Goal: Task Accomplishment & Management: Use online tool/utility

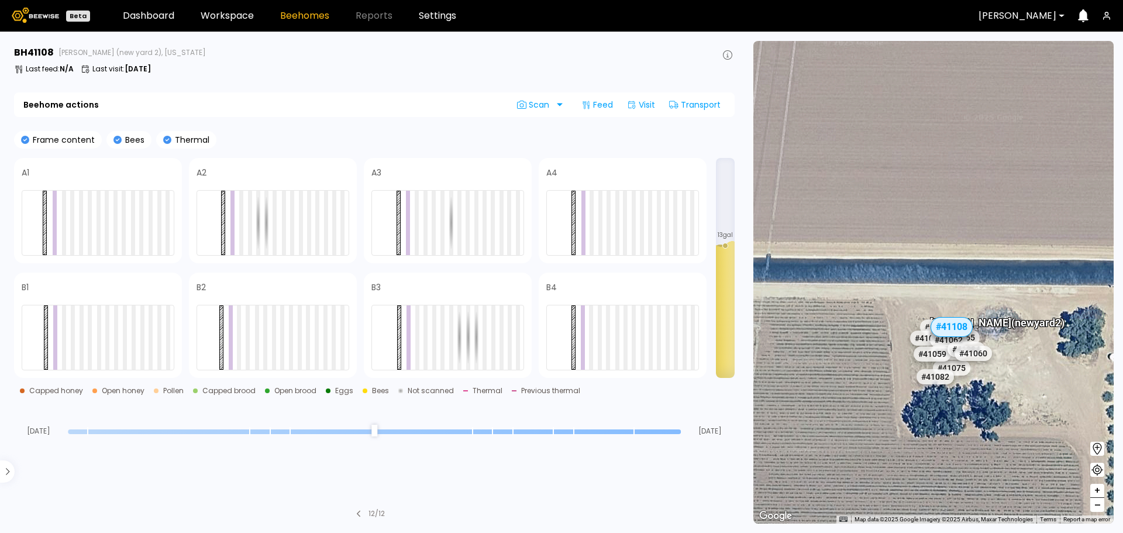
click at [222, 61] on div "BH 41108 Sievers (new yard 2), California Last feed : N/A Last visit : Aug 05" at bounding box center [374, 62] width 721 height 33
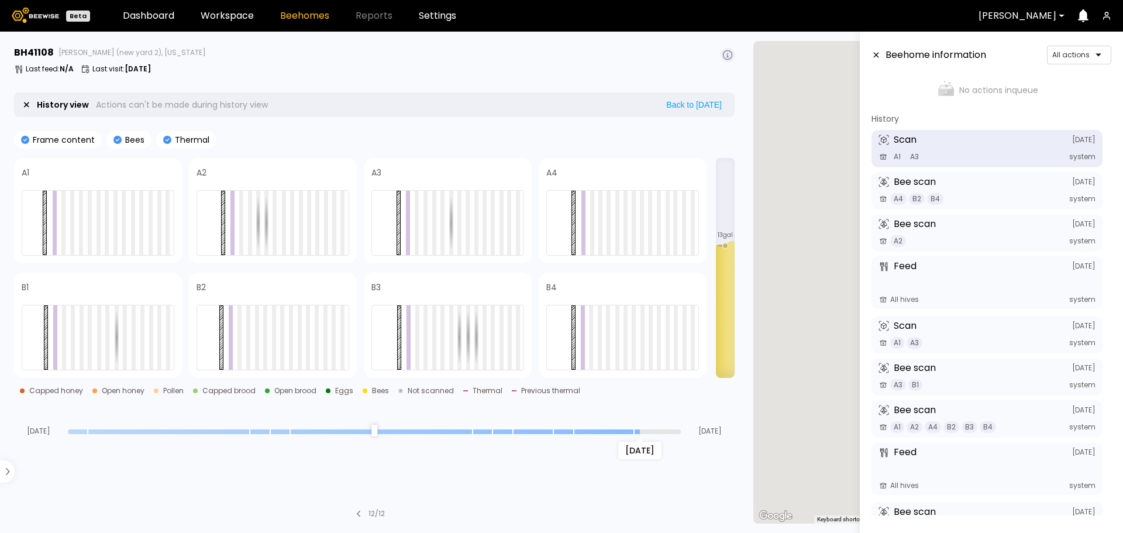
scroll to position [51, 0]
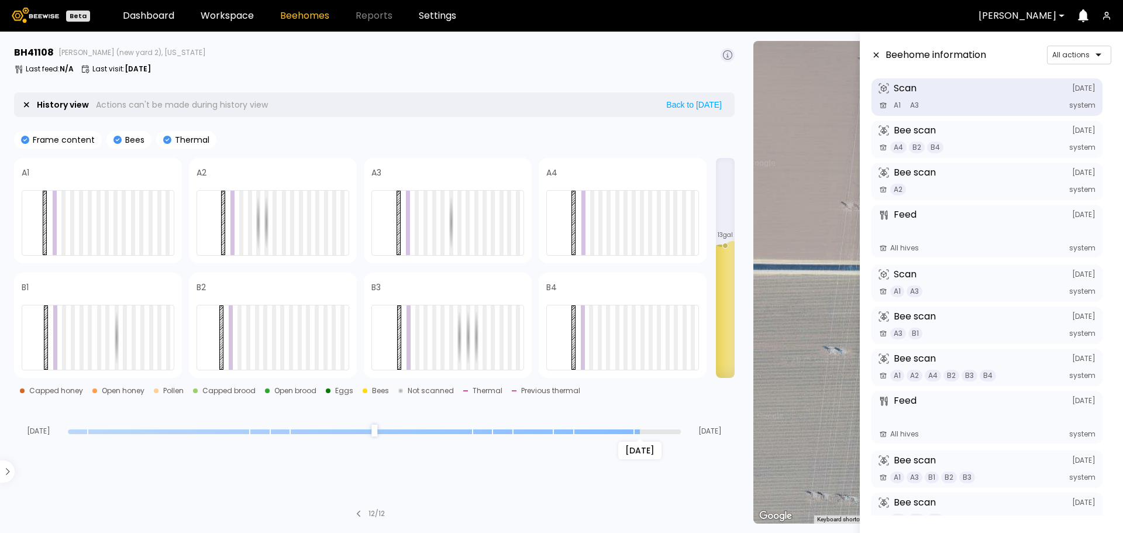
drag, startPoint x: 679, startPoint y: 431, endPoint x: 635, endPoint y: 432, distance: 44.5
type input "*"
click at [635, 432] on input "range" at bounding box center [374, 431] width 613 height 5
click at [107, 338] on div at bounding box center [107, 337] width 4 height 64
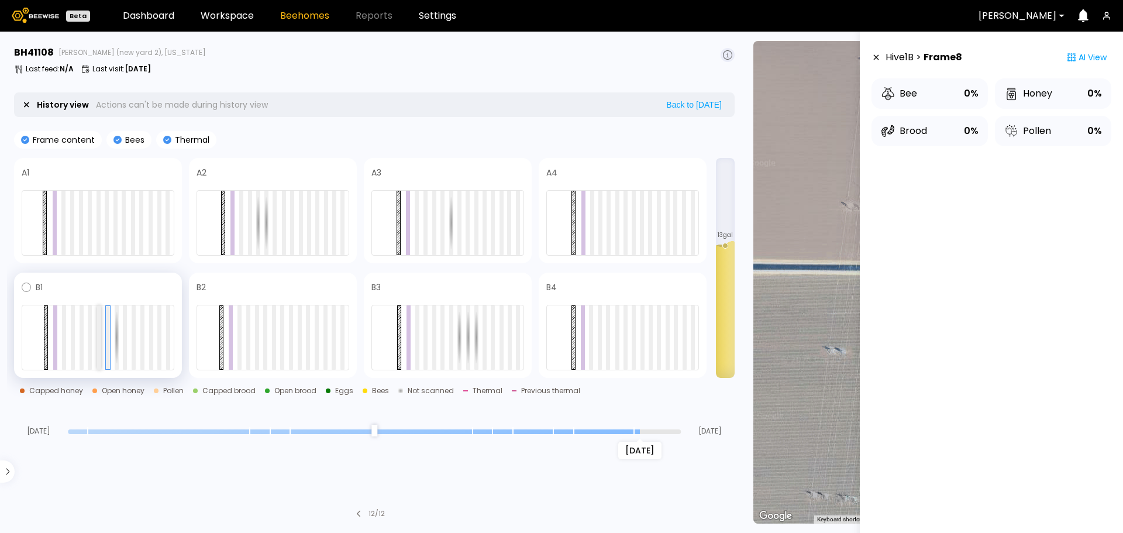
click at [101, 335] on div at bounding box center [99, 337] width 4 height 64
click at [90, 335] on div at bounding box center [90, 337] width 4 height 64
click at [64, 334] on div at bounding box center [64, 337] width 4 height 64
click at [232, 16] on link "Workspace" at bounding box center [227, 15] width 53 height 9
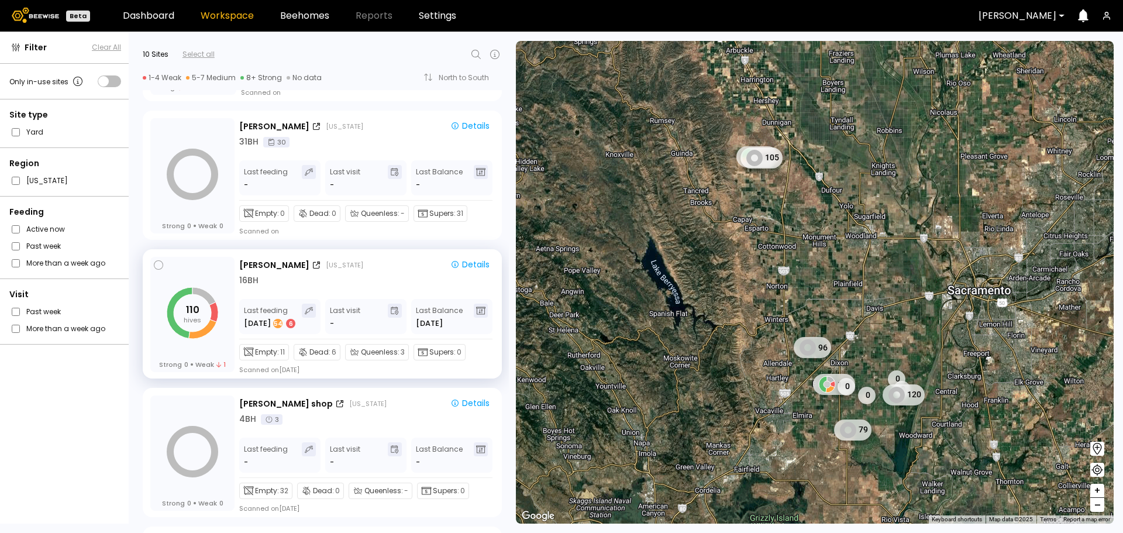
scroll to position [409, 0]
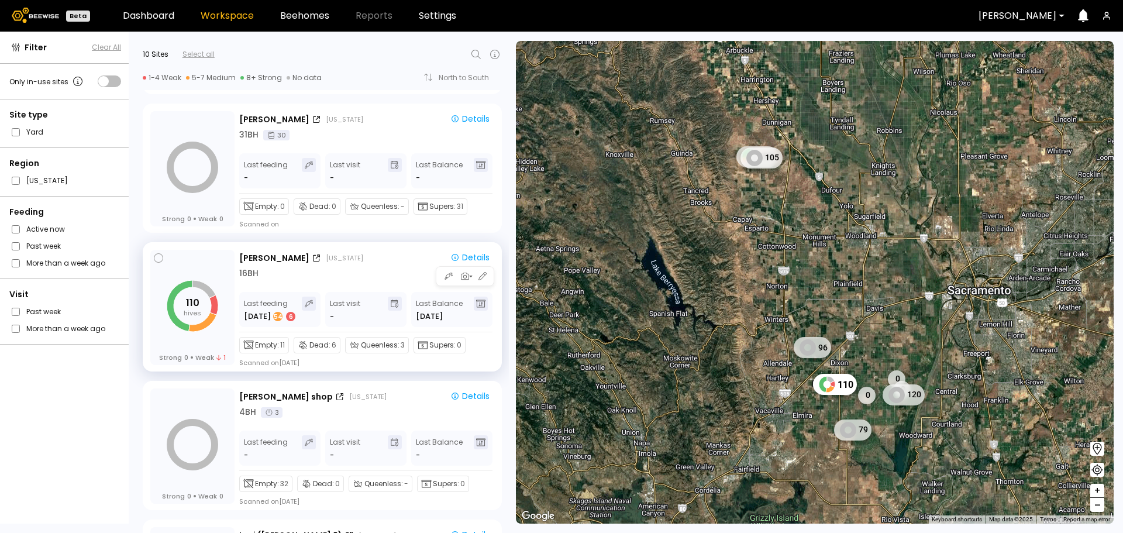
click at [302, 278] on div "16 BH" at bounding box center [366, 273] width 255 height 12
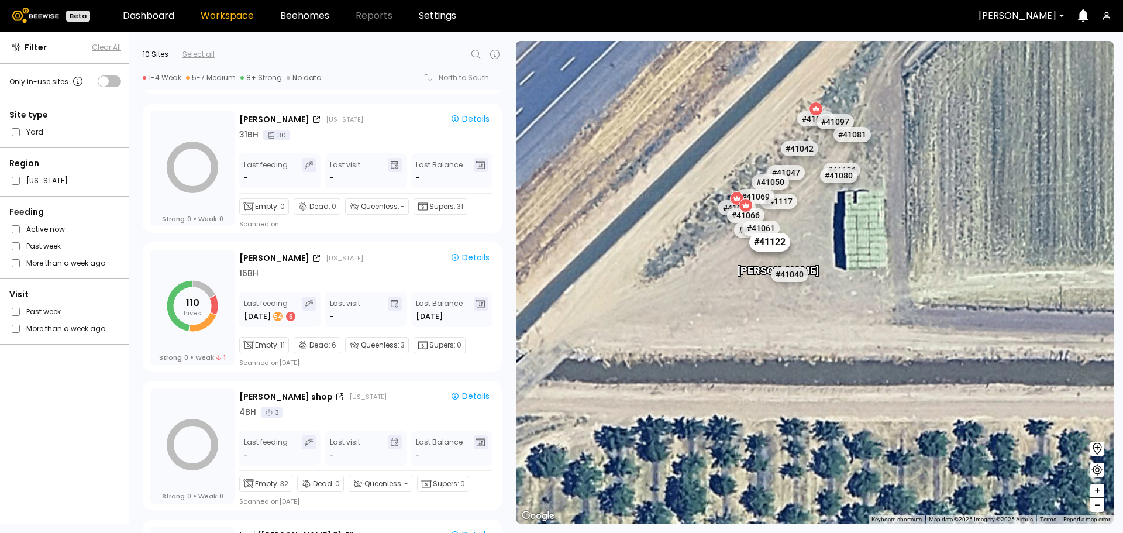
click at [784, 241] on div "# 41122" at bounding box center [769, 242] width 41 height 19
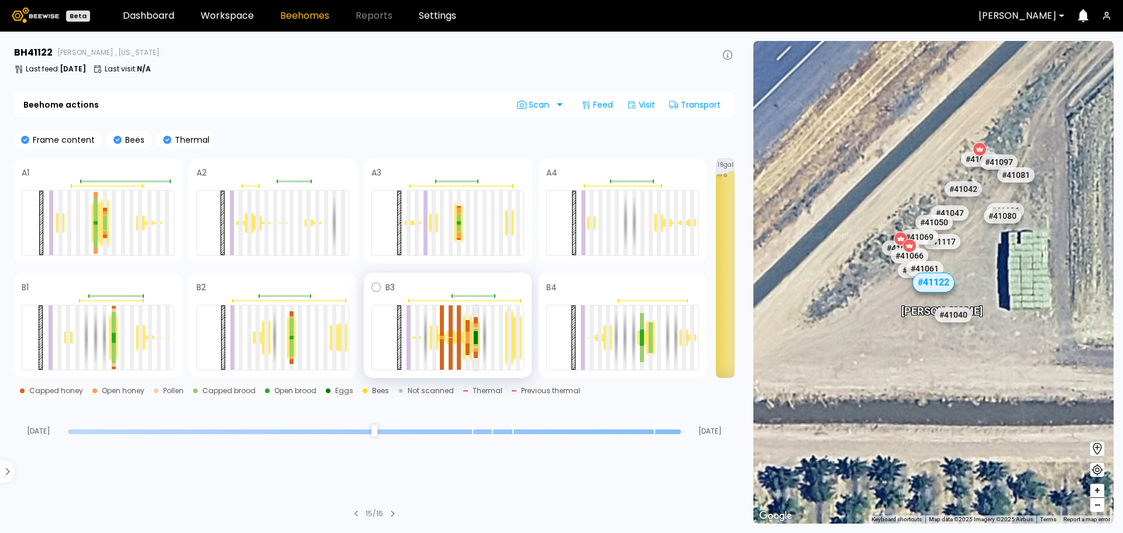
click at [476, 338] on div at bounding box center [476, 337] width 4 height 12
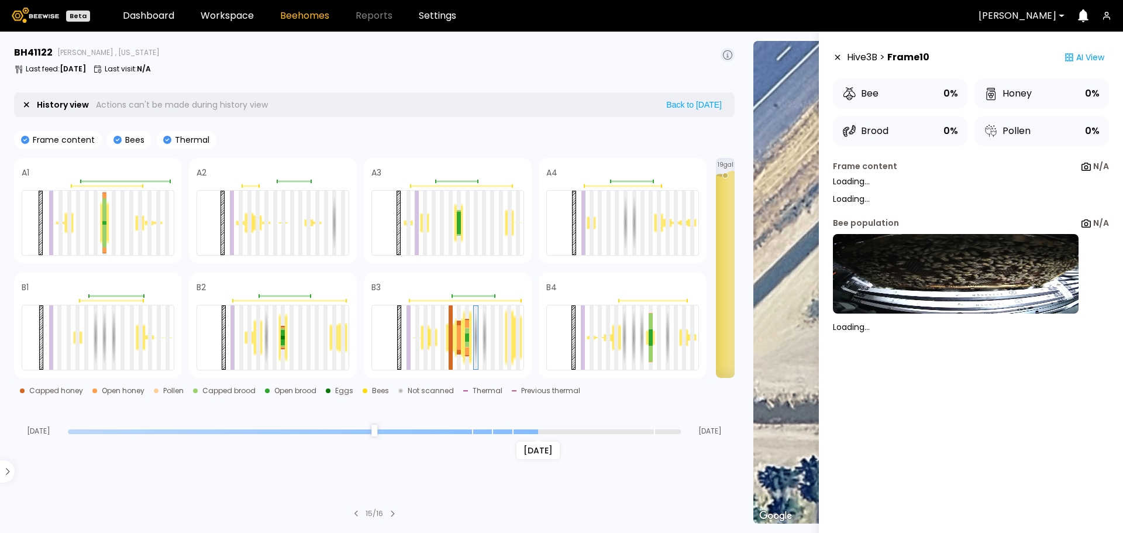
type input "*"
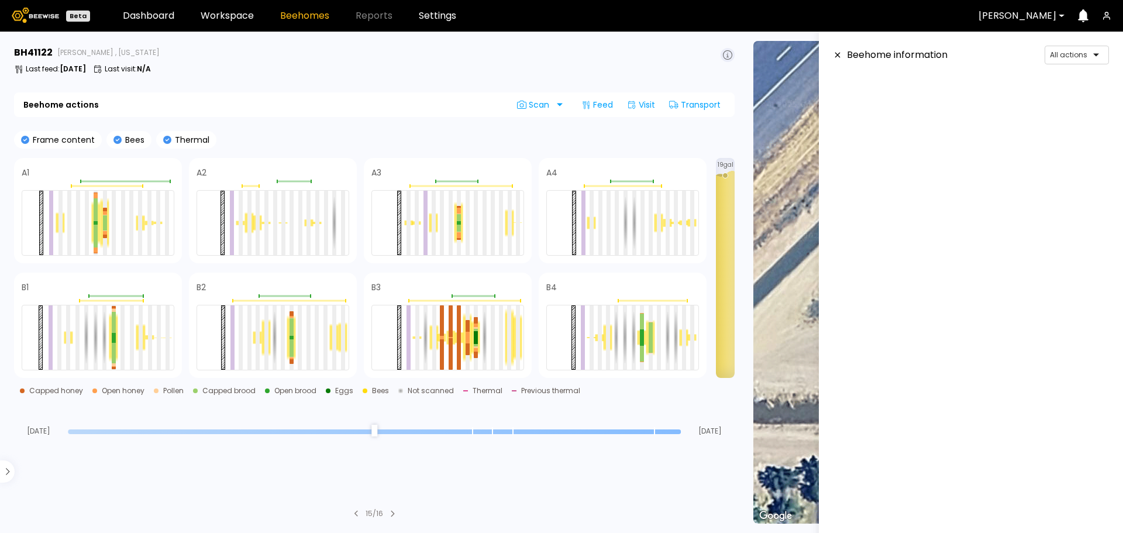
drag, startPoint x: 679, startPoint y: 435, endPoint x: 735, endPoint y: 439, distance: 56.9
click at [681, 434] on input "range" at bounding box center [374, 431] width 613 height 5
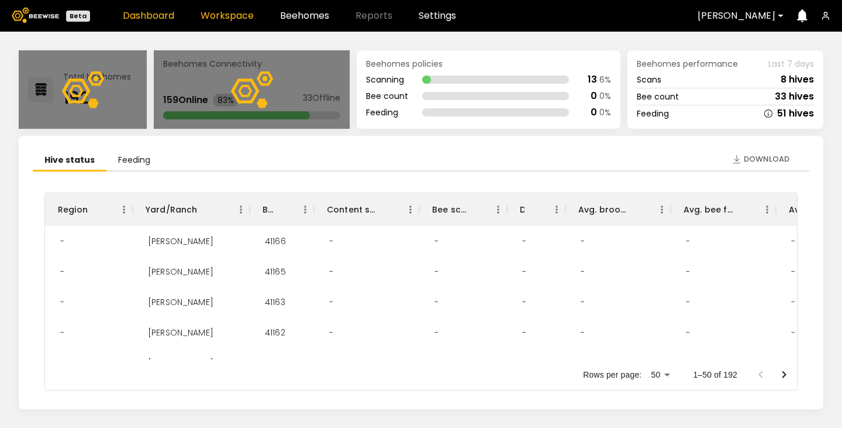
click at [221, 16] on link "Workspace" at bounding box center [227, 15] width 53 height 9
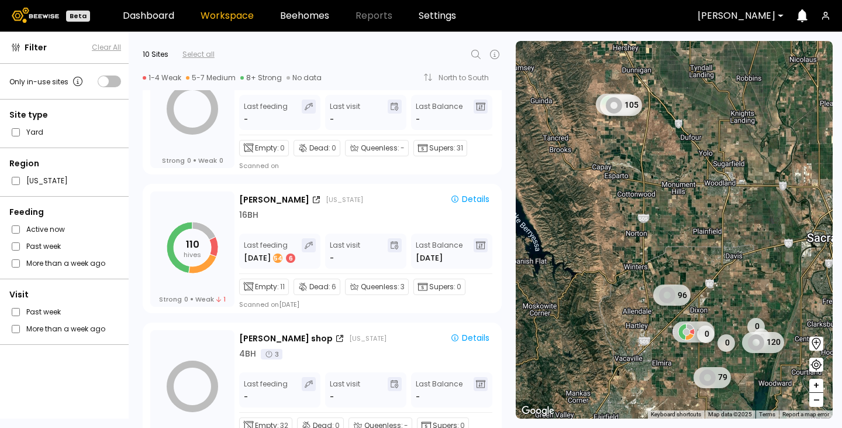
scroll to position [234, 0]
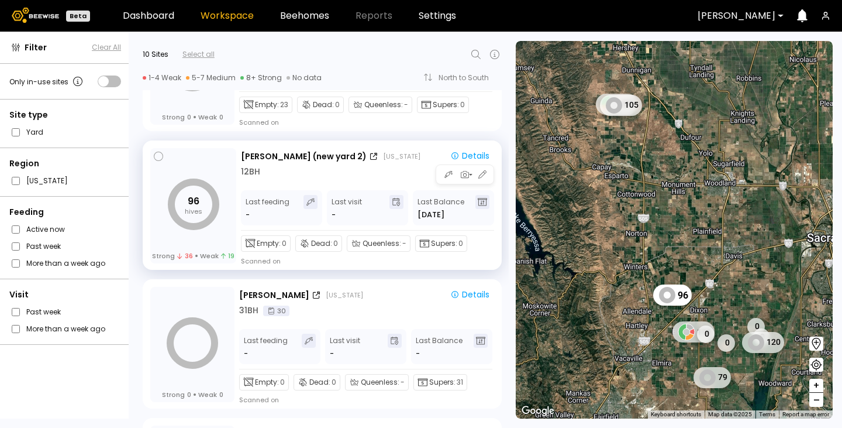
click at [339, 171] on div "12 BH" at bounding box center [367, 172] width 253 height 12
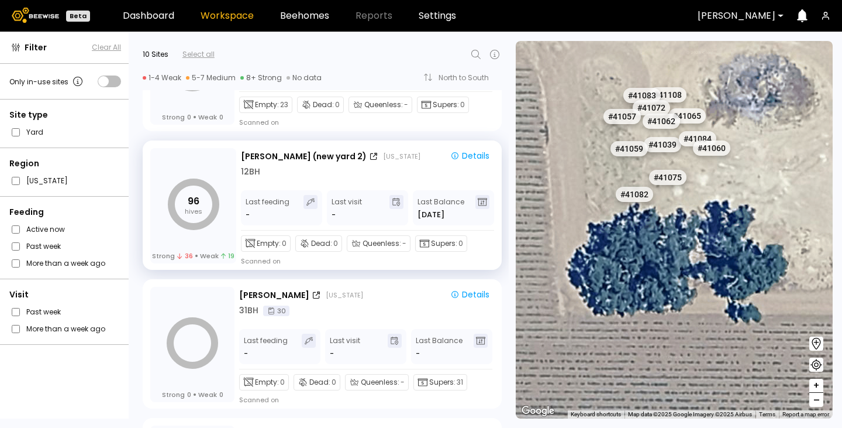
drag, startPoint x: 628, startPoint y: 230, endPoint x: 782, endPoint y: 284, distance: 163.2
click at [782, 284] on div "# 41073 # 41110 # 40069 # 40702 # 40203 # 40200 # 40714 # 40345 # 40190 # 40408…" at bounding box center [674, 229] width 317 height 377
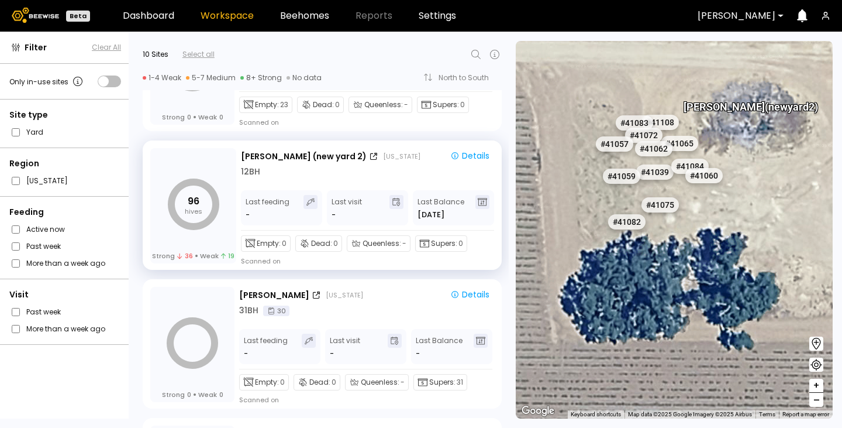
drag, startPoint x: 645, startPoint y: 133, endPoint x: 636, endPoint y: 161, distance: 29.8
click at [636, 161] on div "# 41073 # 41110 # 40069 # 40702 # 40203 # 40200 # 40714 # 40345 # 40190 # 40408…" at bounding box center [674, 229] width 317 height 377
click at [673, 125] on div "# 41108" at bounding box center [660, 122] width 41 height 19
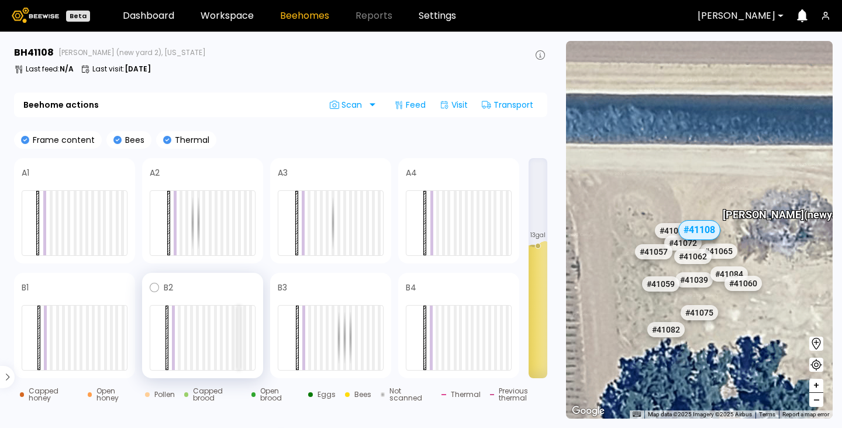
click at [240, 328] on div at bounding box center [238, 337] width 3 height 64
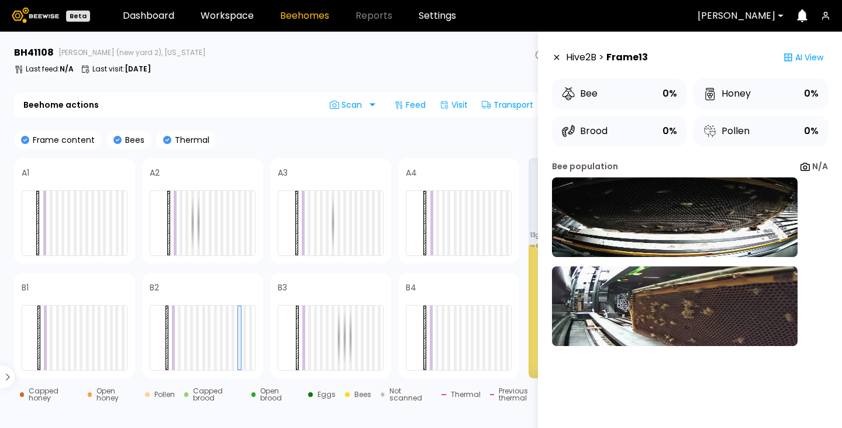
click at [556, 59] on icon at bounding box center [556, 57] width 9 height 8
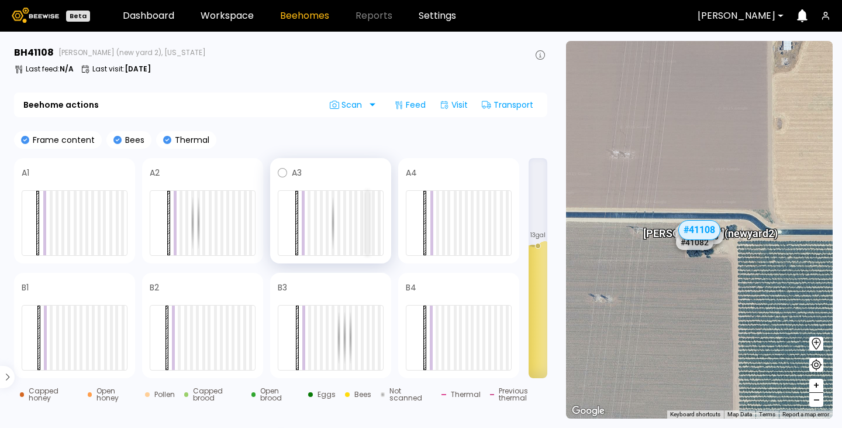
click at [366, 203] on div at bounding box center [367, 223] width 3 height 64
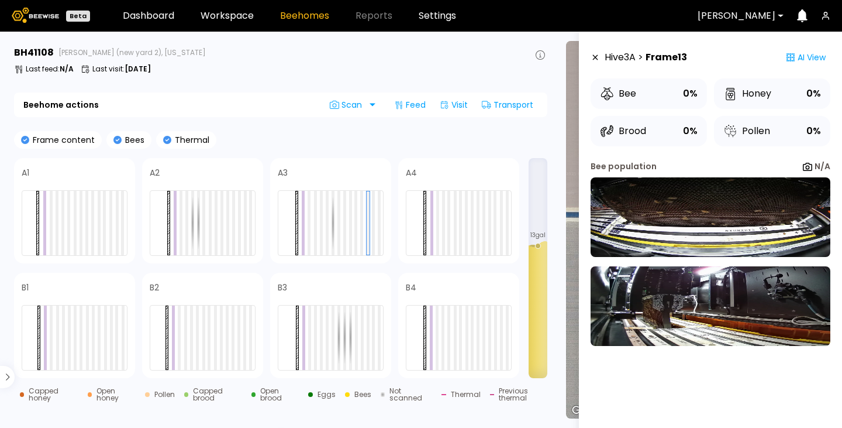
click at [597, 55] on icon at bounding box center [595, 57] width 5 height 5
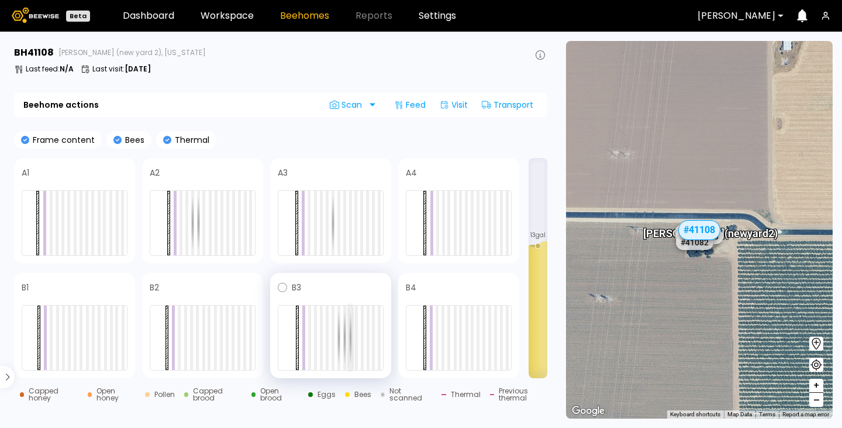
click at [352, 336] on div at bounding box center [350, 337] width 3 height 64
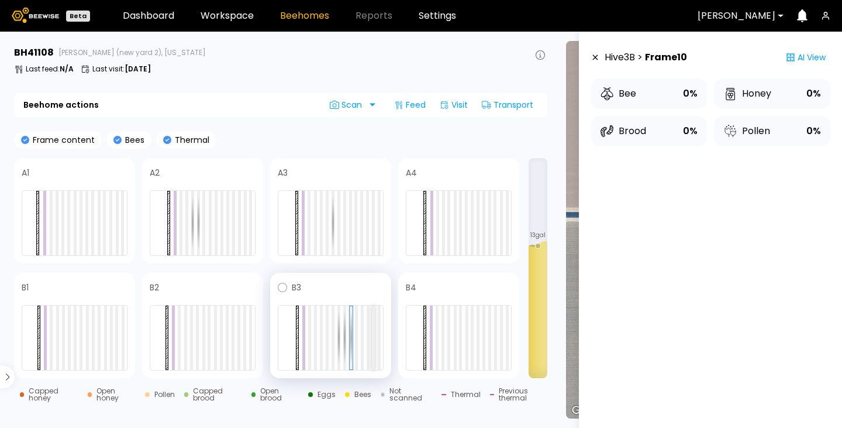
click at [373, 329] on div at bounding box center [373, 337] width 3 height 64
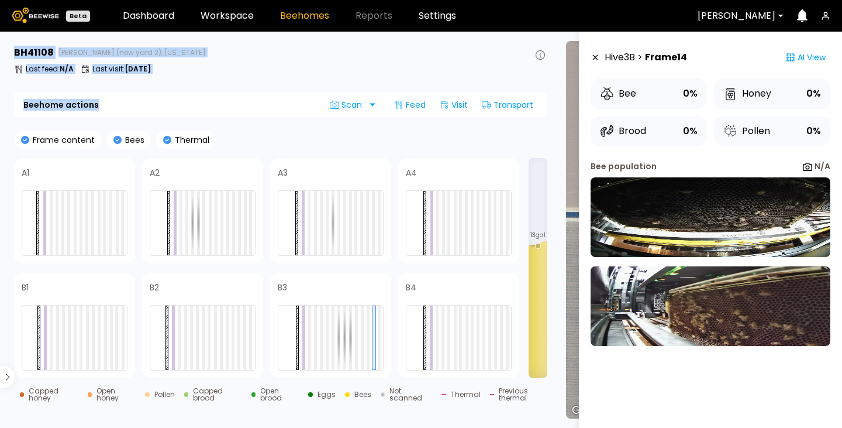
click at [0, 106] on main "BH 41108 Sievers (new yard 2), California Last feed : N/A Last visit : Aug 05 B…" at bounding box center [421, 230] width 842 height 396
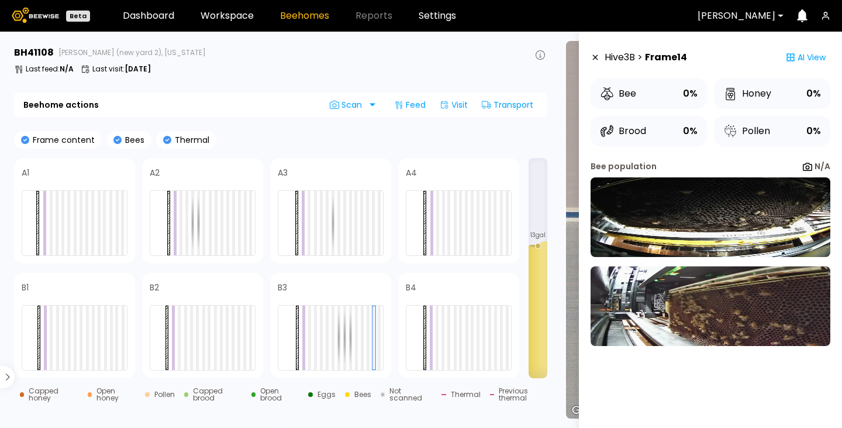
click at [246, 108] on div "Beehome actions Scan Feed Visit Transport" at bounding box center [280, 104] width 533 height 25
click at [599, 60] on icon at bounding box center [595, 57] width 9 height 8
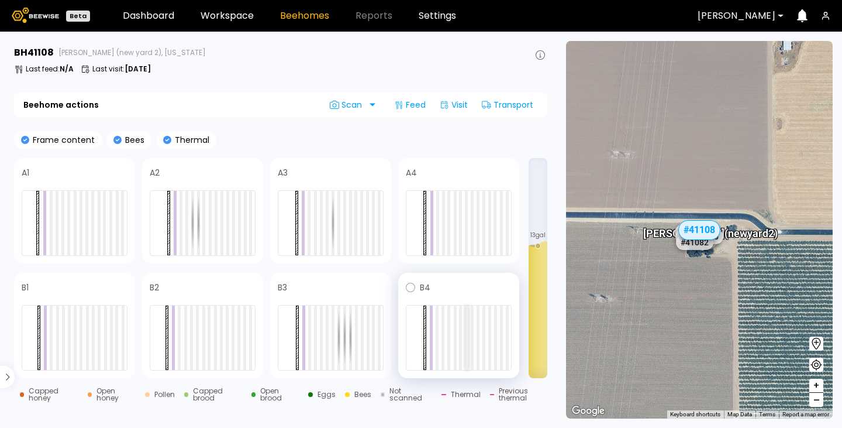
click at [466, 327] on div at bounding box center [467, 337] width 3 height 64
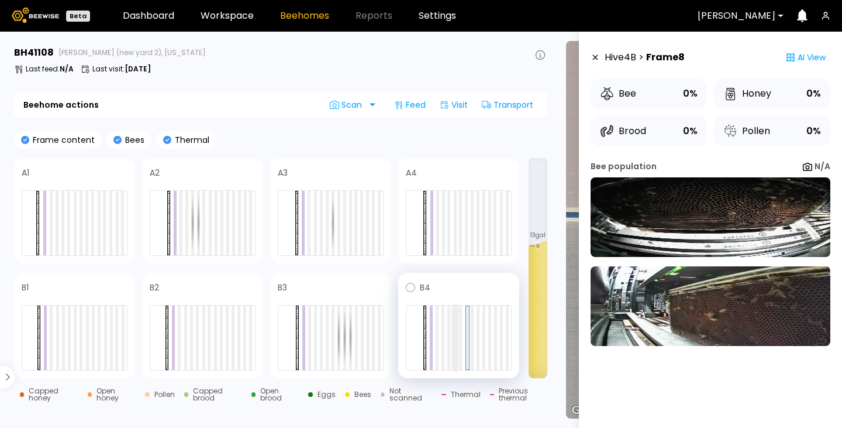
click at [454, 333] on div at bounding box center [455, 337] width 3 height 64
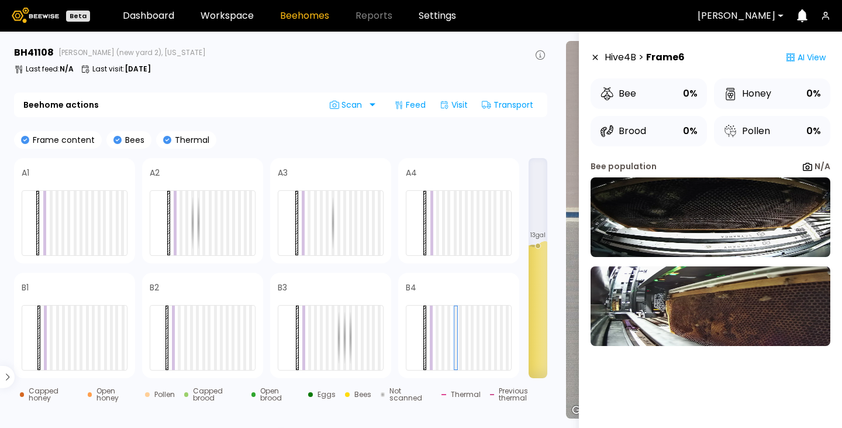
click at [593, 57] on icon at bounding box center [595, 57] width 9 height 8
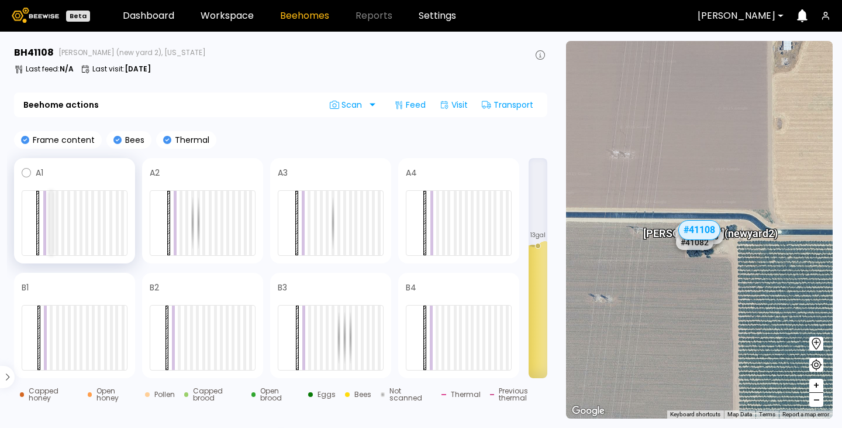
click at [52, 199] on div at bounding box center [51, 223] width 3 height 64
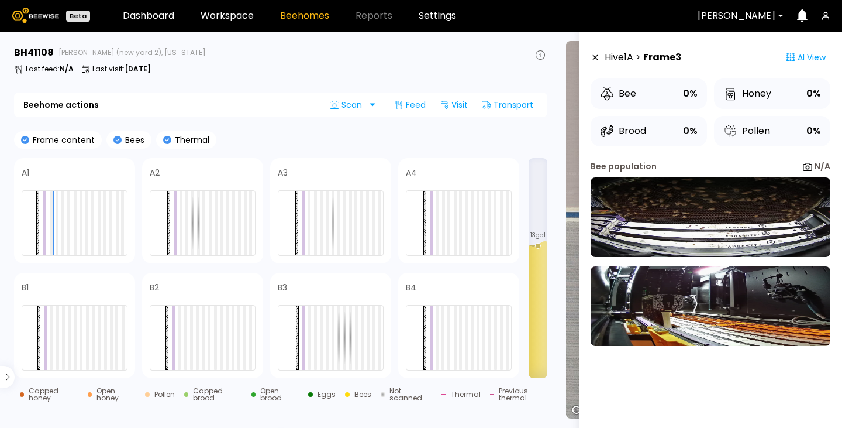
click at [596, 56] on icon at bounding box center [595, 57] width 9 height 8
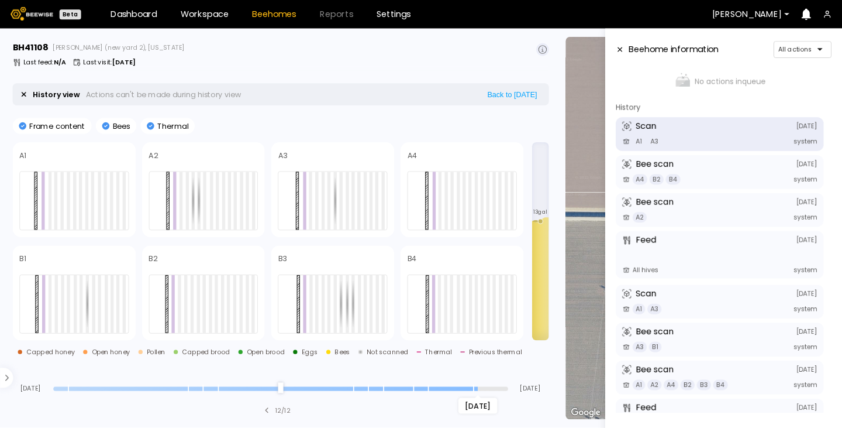
scroll to position [51, 0]
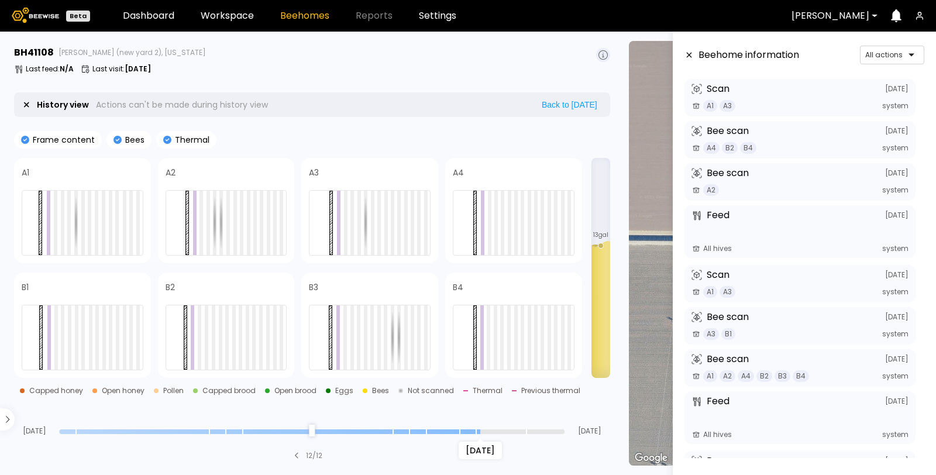
drag, startPoint x: 560, startPoint y: 428, endPoint x: 480, endPoint y: 432, distance: 79.6
click at [480, 427] on input "range" at bounding box center [311, 431] width 505 height 5
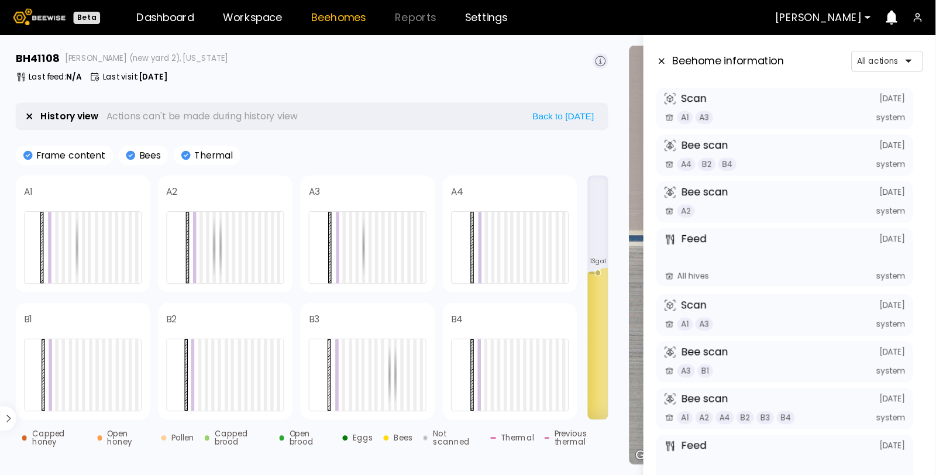
scroll to position [51, 0]
click at [598, 57] on icon at bounding box center [595, 55] width 9 height 8
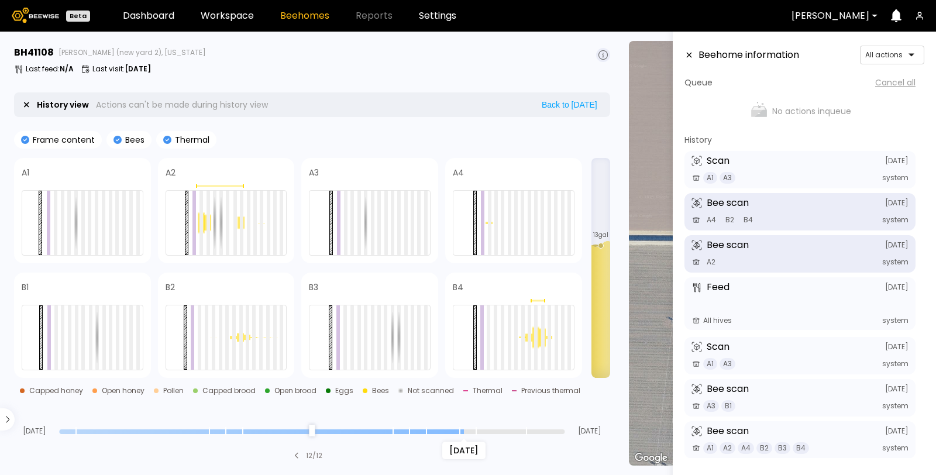
scroll to position [86, 0]
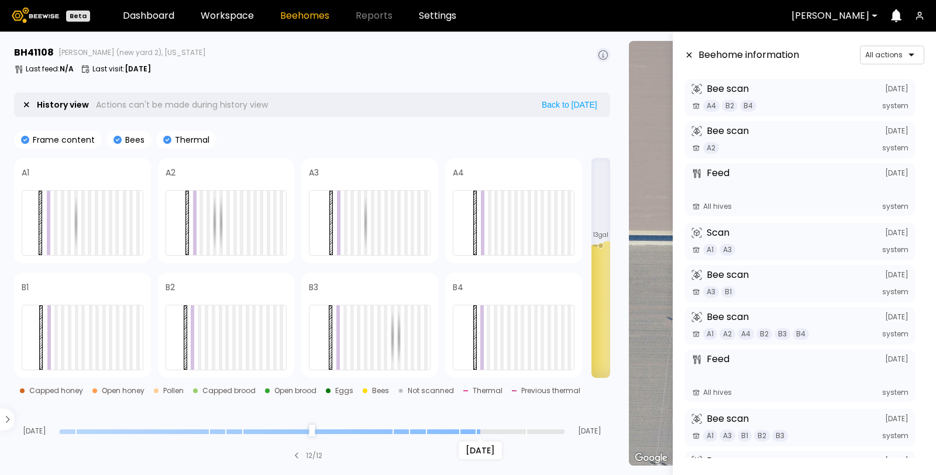
click at [474, 427] on input "range" at bounding box center [311, 431] width 505 height 5
click at [691, 53] on icon at bounding box center [688, 55] width 9 height 8
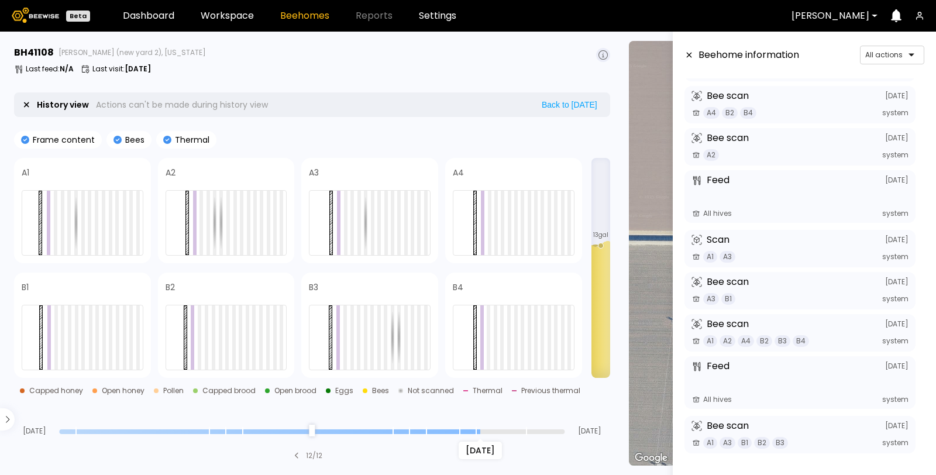
click at [477, 427] on input "range" at bounding box center [311, 431] width 505 height 5
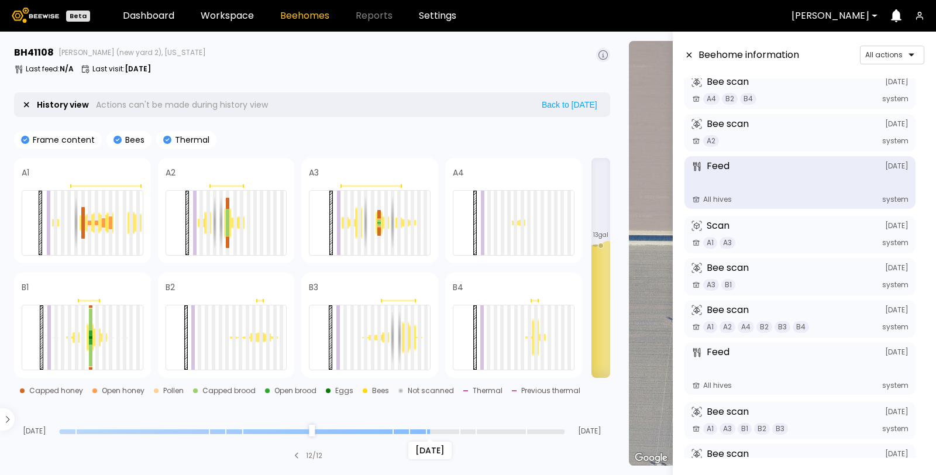
scroll to position [156, 0]
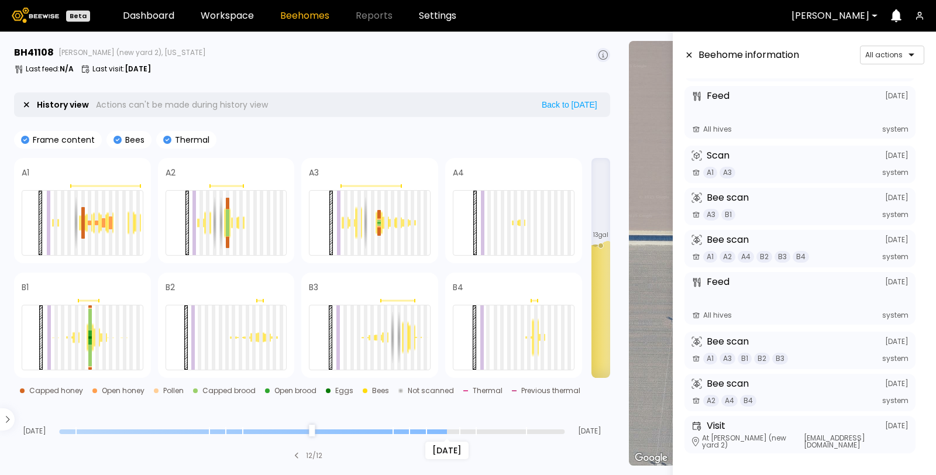
drag, startPoint x: 477, startPoint y: 429, endPoint x: 453, endPoint y: 430, distance: 24.0
click at [453, 427] on input "range" at bounding box center [311, 431] width 505 height 5
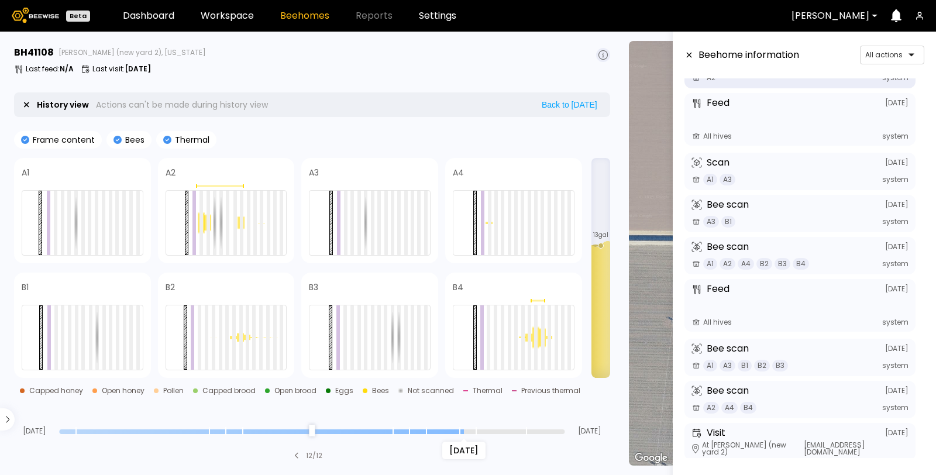
scroll to position [86, 0]
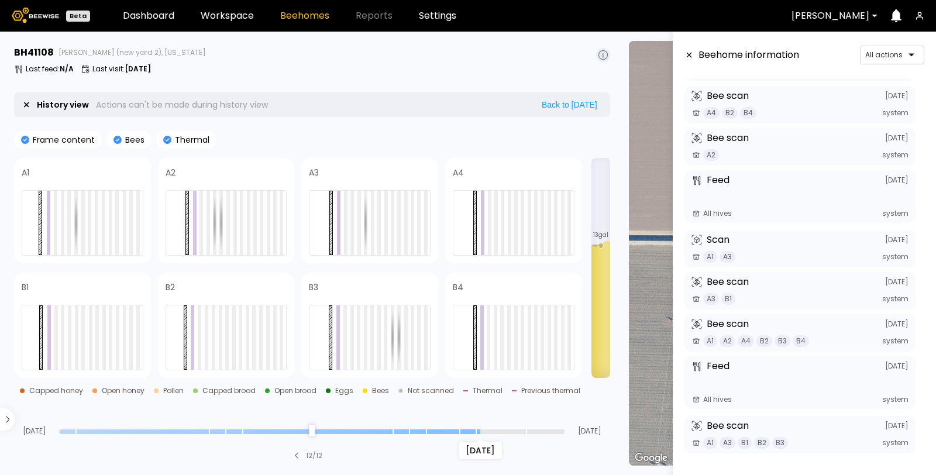
drag, startPoint x: 445, startPoint y: 430, endPoint x: 476, endPoint y: 433, distance: 31.1
click at [476, 427] on input "range" at bounding box center [311, 431] width 505 height 5
click at [276, 204] on div at bounding box center [275, 223] width 4 height 64
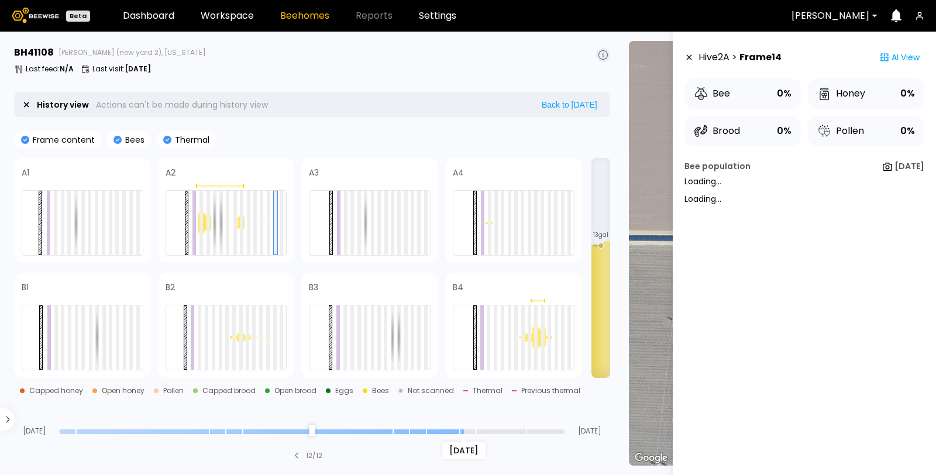
drag, startPoint x: 476, startPoint y: 429, endPoint x: 457, endPoint y: 427, distance: 18.2
click at [457, 427] on input "range" at bounding box center [311, 431] width 505 height 5
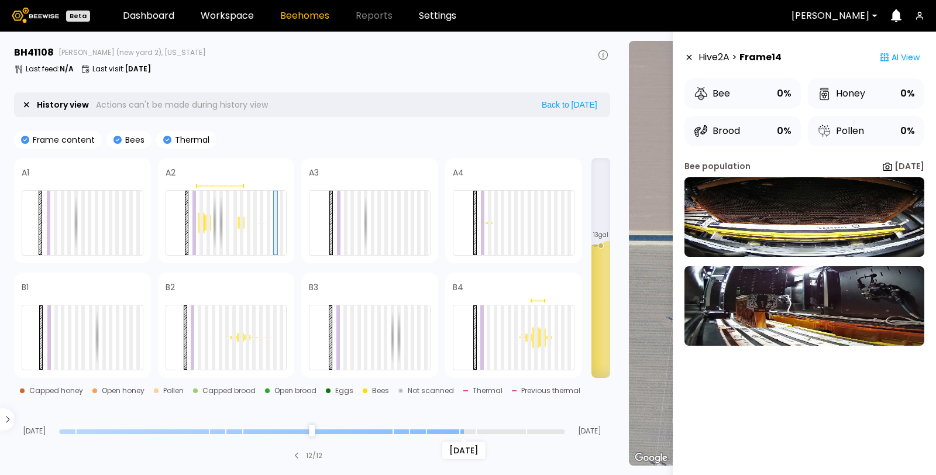
click at [604, 54] on icon at bounding box center [602, 54] width 9 height 9
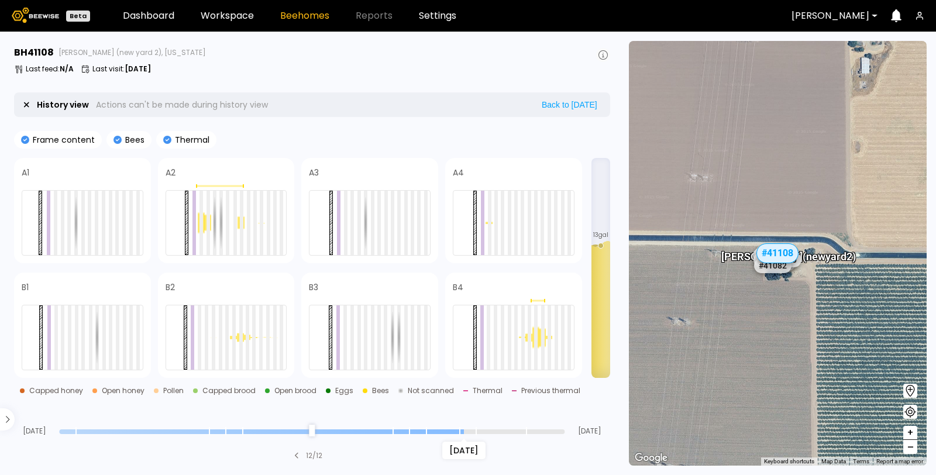
click at [604, 54] on icon at bounding box center [602, 54] width 9 height 9
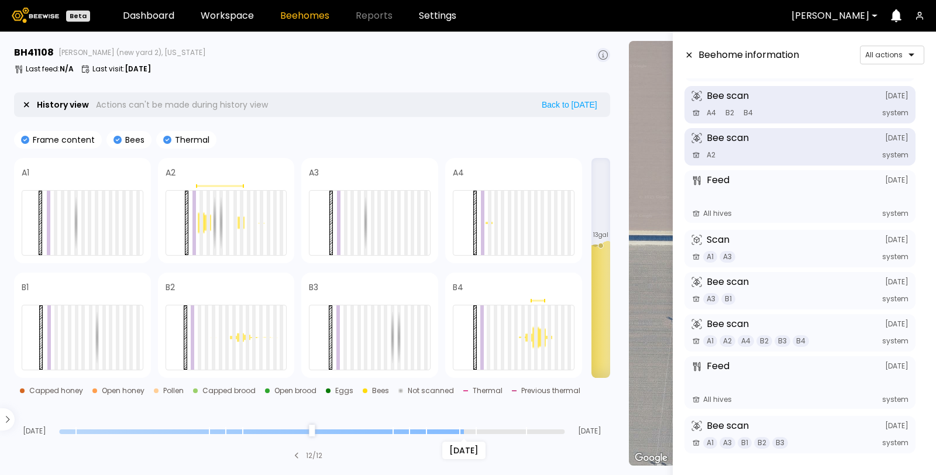
click at [691, 54] on icon at bounding box center [688, 55] width 9 height 8
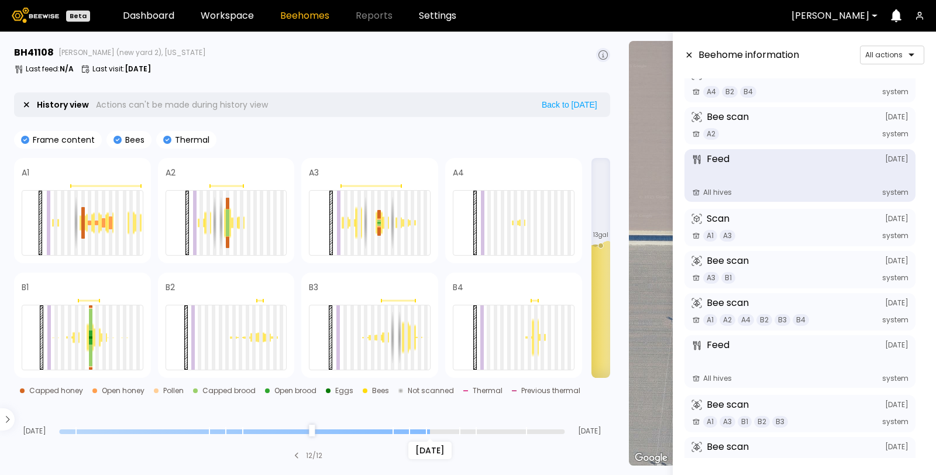
scroll to position [156, 0]
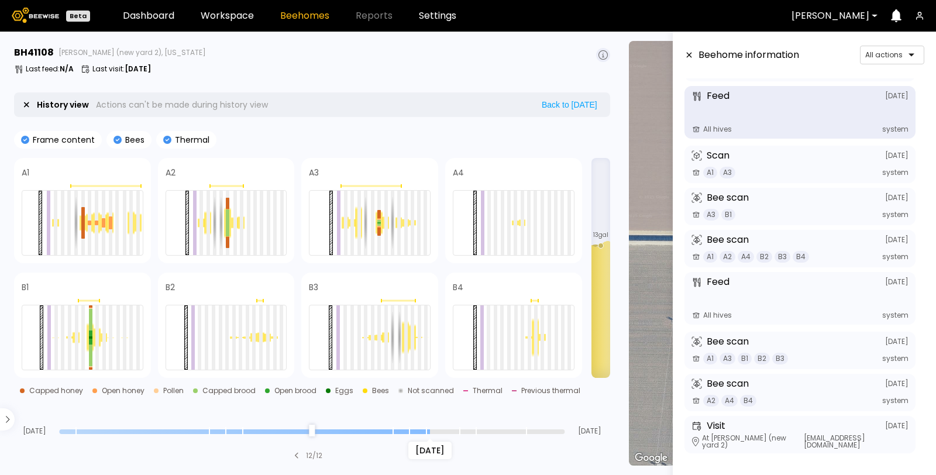
drag, startPoint x: 465, startPoint y: 431, endPoint x: 431, endPoint y: 428, distance: 34.7
click at [431, 427] on input "range" at bounding box center [311, 431] width 505 height 5
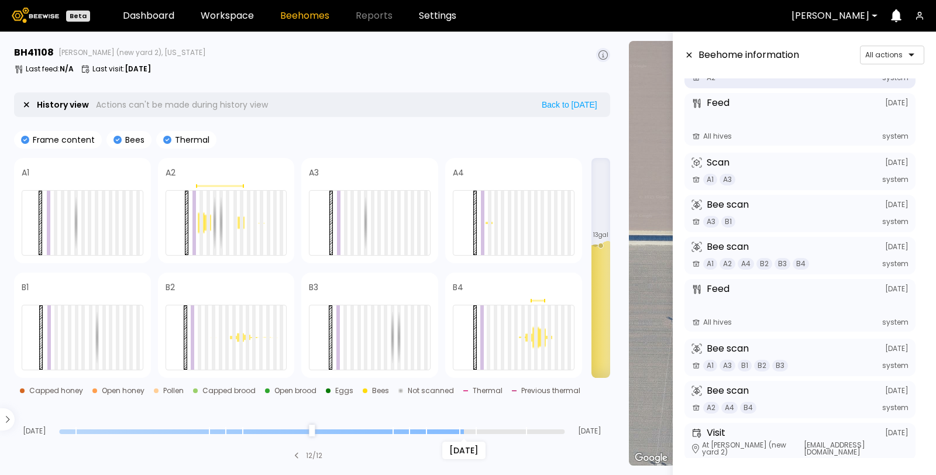
scroll to position [86, 0]
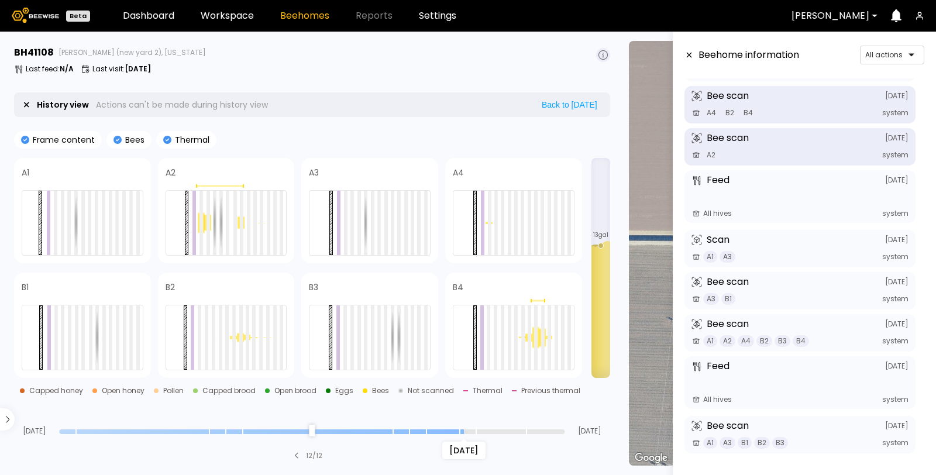
drag, startPoint x: 431, startPoint y: 428, endPoint x: 457, endPoint y: 432, distance: 27.2
click at [457, 427] on input "range" at bounding box center [311, 431] width 505 height 5
click at [464, 427] on input "range" at bounding box center [311, 431] width 505 height 5
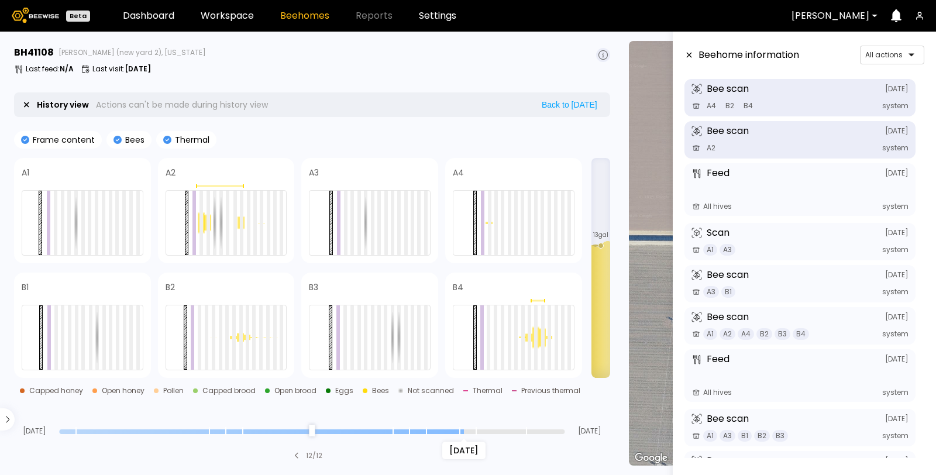
click at [460, 427] on input "range" at bounding box center [311, 431] width 505 height 5
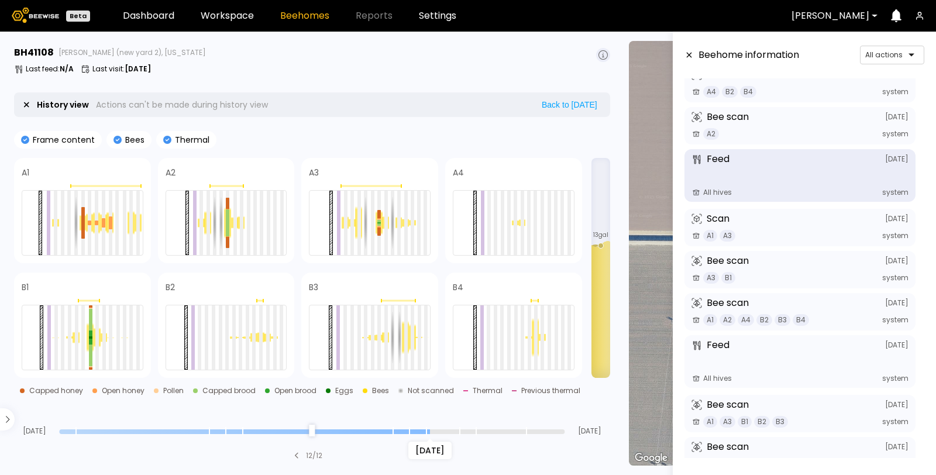
scroll to position [156, 0]
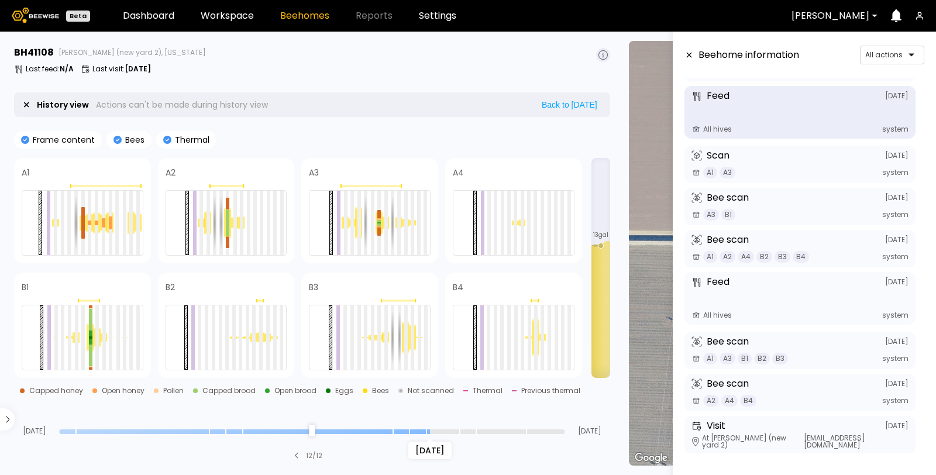
drag, startPoint x: 463, startPoint y: 433, endPoint x: 426, endPoint y: 429, distance: 36.5
click at [426, 427] on input "range" at bounding box center [311, 431] width 505 height 5
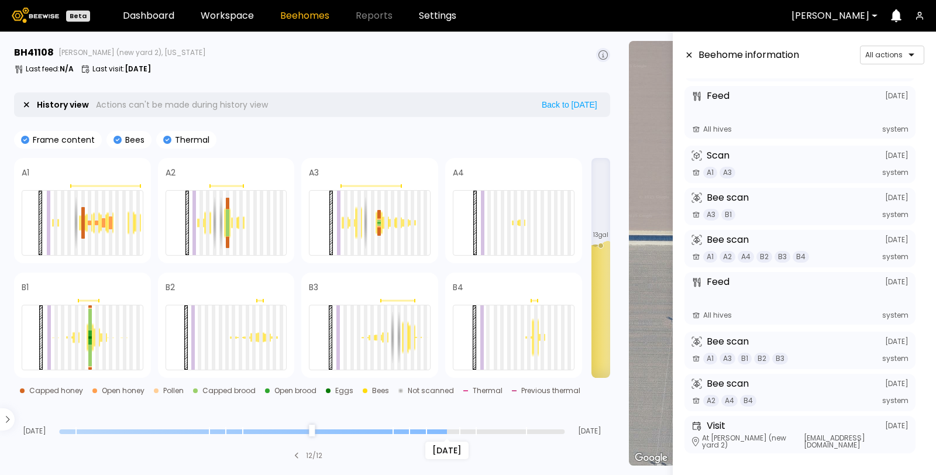
scroll to position [86, 0]
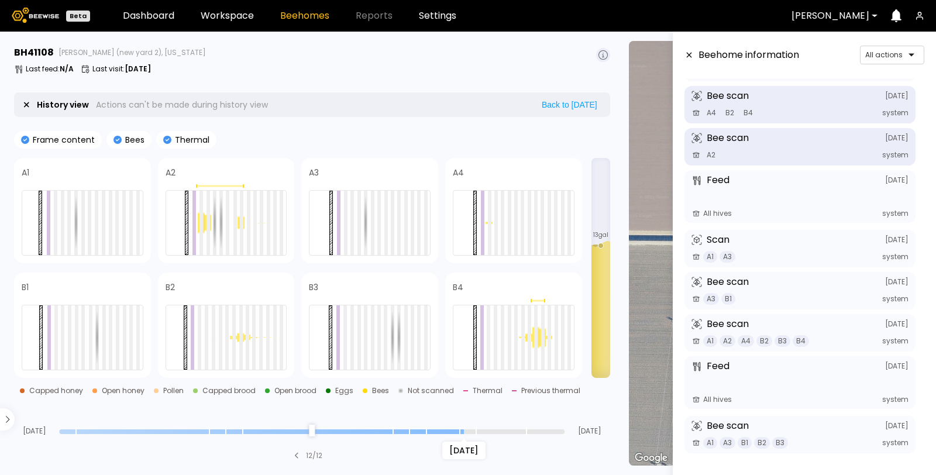
drag, startPoint x: 428, startPoint y: 429, endPoint x: 457, endPoint y: 429, distance: 29.8
click at [457, 427] on input "range" at bounding box center [311, 431] width 505 height 5
click at [460, 427] on input "range" at bounding box center [311, 431] width 505 height 5
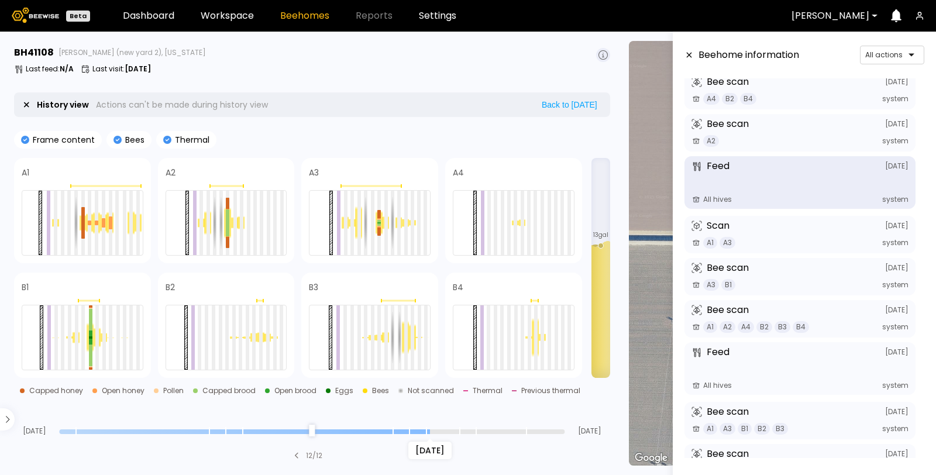
scroll to position [156, 0]
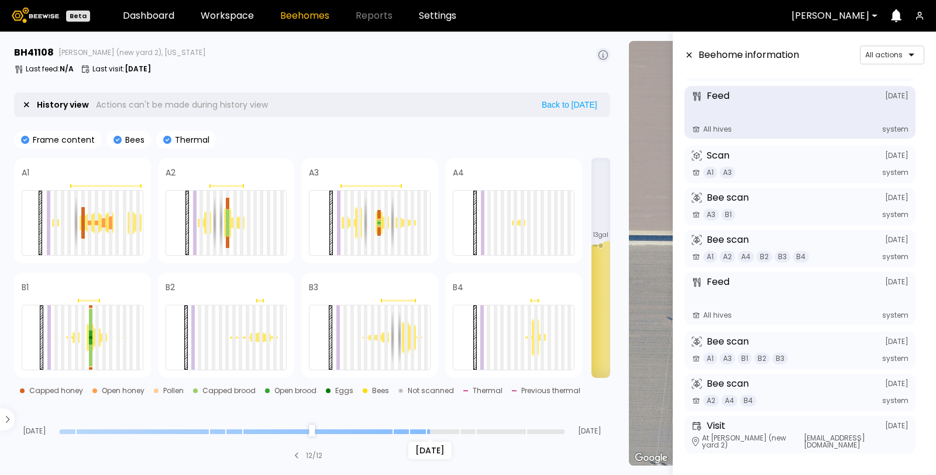
drag, startPoint x: 464, startPoint y: 432, endPoint x: 432, endPoint y: 432, distance: 32.2
click at [432, 427] on input "range" at bounding box center [311, 431] width 505 height 5
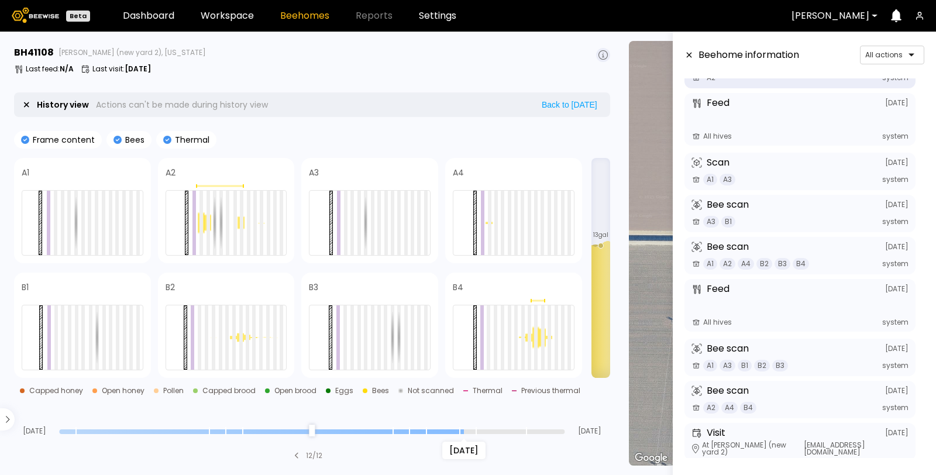
scroll to position [86, 0]
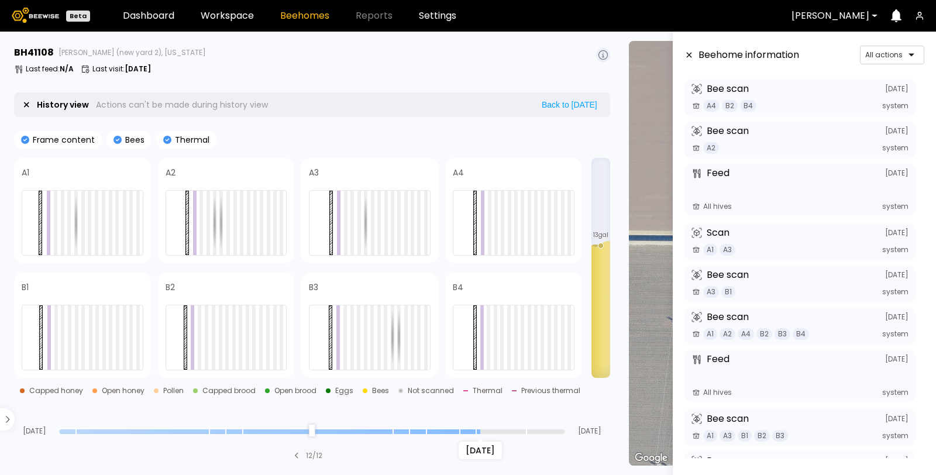
drag, startPoint x: 432, startPoint y: 432, endPoint x: 472, endPoint y: 431, distance: 40.4
click at [472, 427] on input "range" at bounding box center [311, 431] width 505 height 5
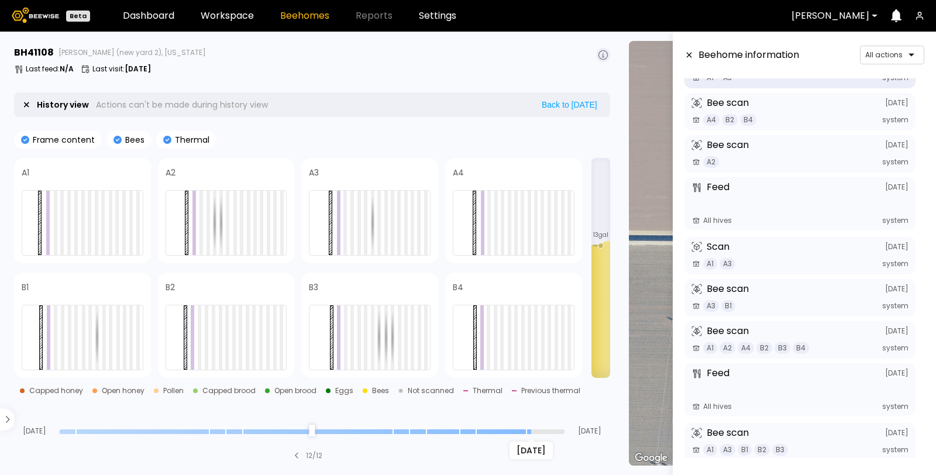
scroll to position [51, 0]
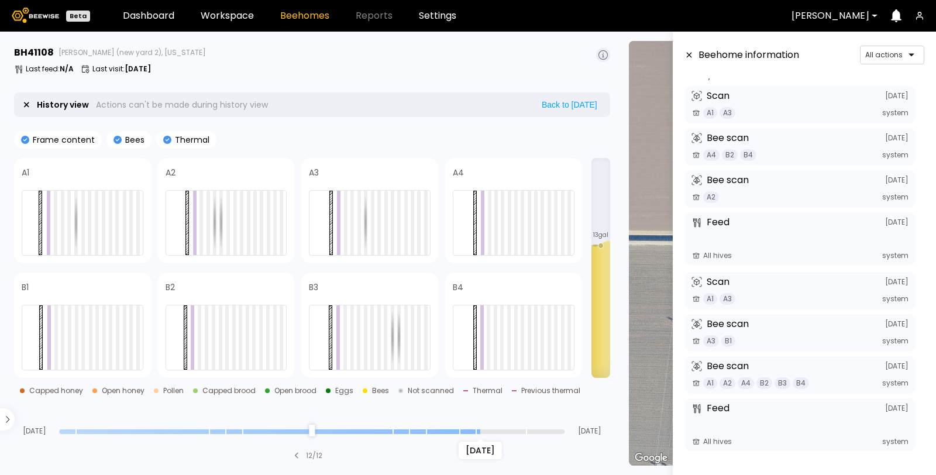
click at [478, 427] on input "range" at bounding box center [311, 431] width 505 height 5
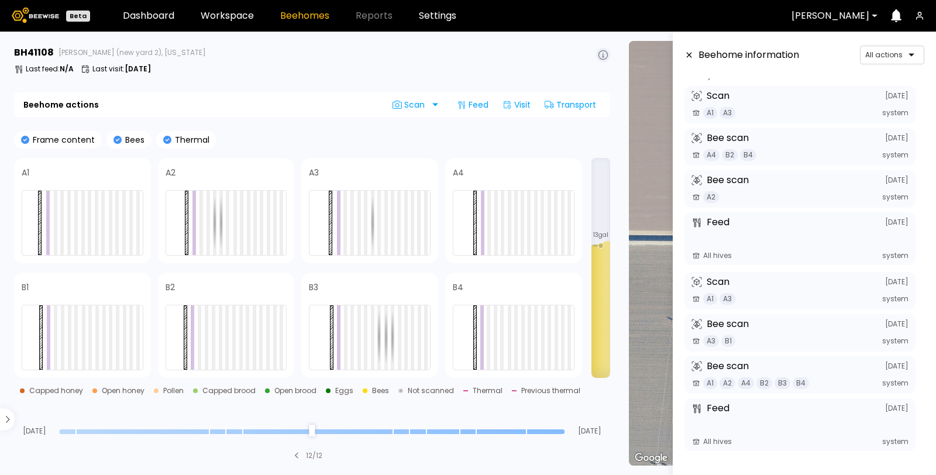
drag, startPoint x: 478, startPoint y: 431, endPoint x: 591, endPoint y: 436, distance: 113.0
click at [564, 427] on input "range" at bounding box center [311, 431] width 505 height 5
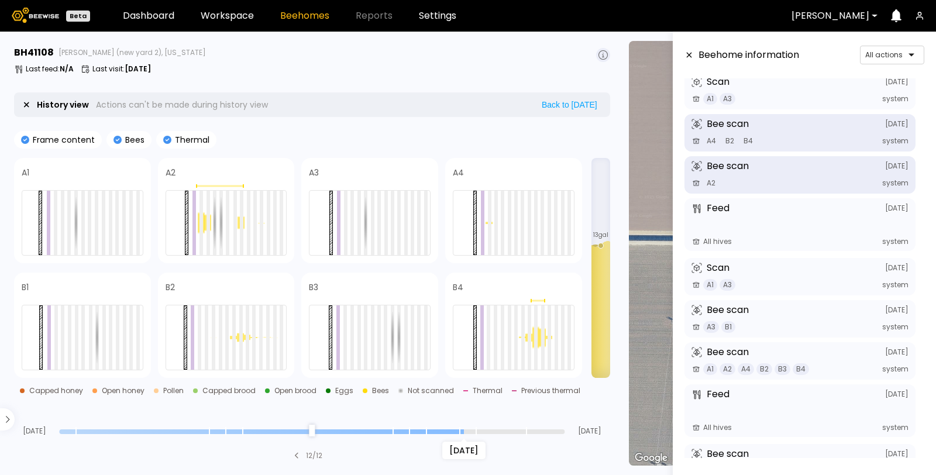
scroll to position [86, 0]
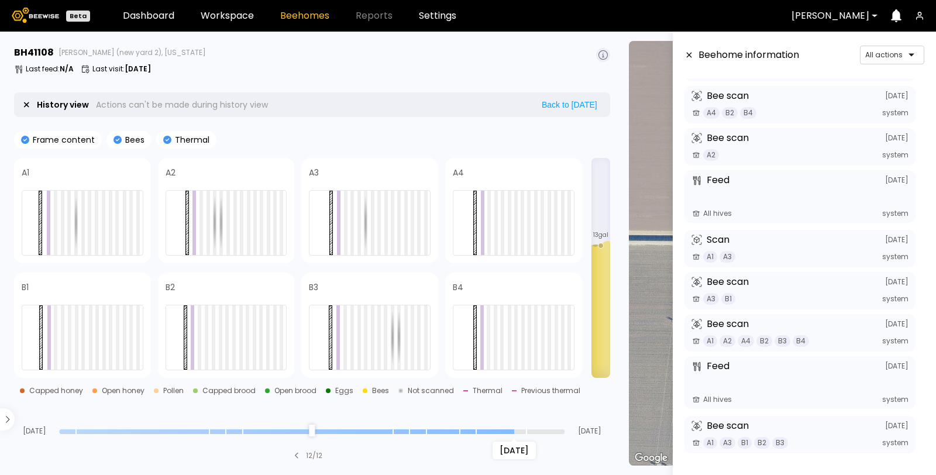
type input "*"
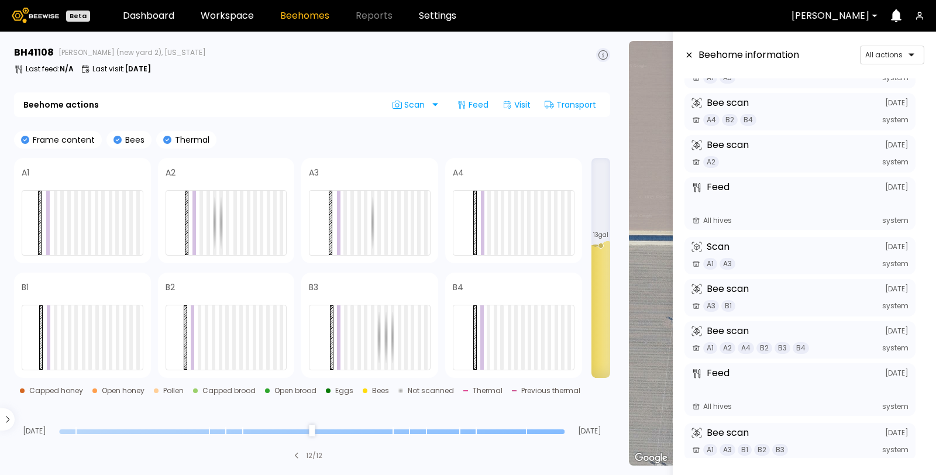
scroll to position [51, 0]
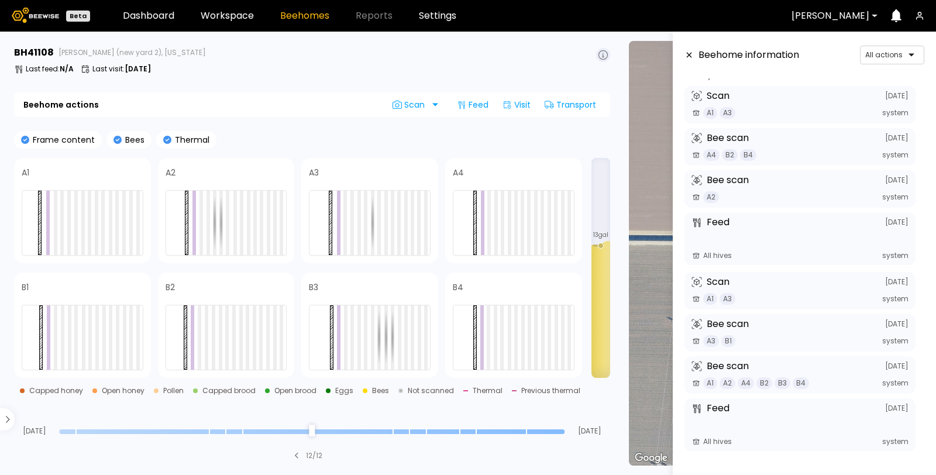
drag, startPoint x: 562, startPoint y: 427, endPoint x: 593, endPoint y: 432, distance: 31.9
click at [564, 427] on input "range" at bounding box center [311, 431] width 505 height 5
click at [261, 64] on div "Last feed : N/A Last visit : [DATE]" at bounding box center [312, 68] width 596 height 9
